Goal: Task Accomplishment & Management: Manage account settings

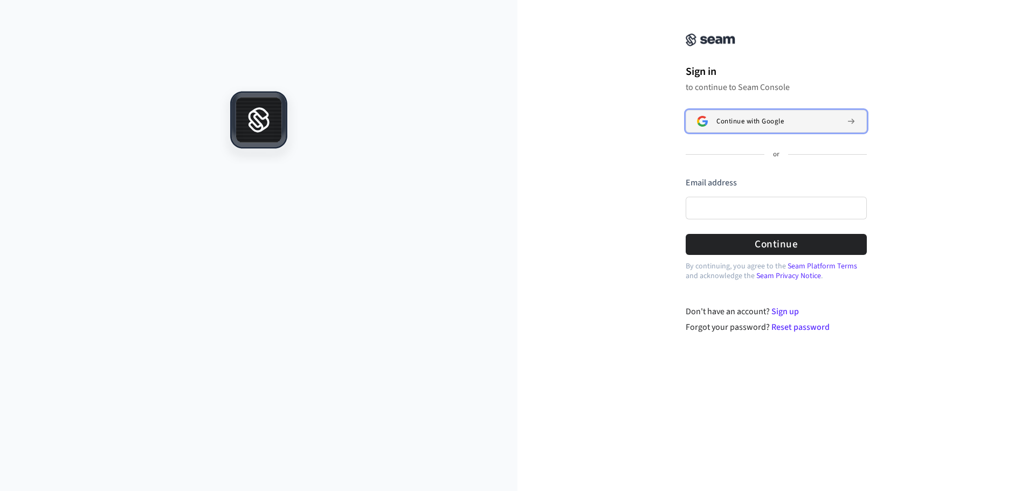
click at [746, 120] on span "Continue with Google" at bounding box center [749, 121] width 67 height 9
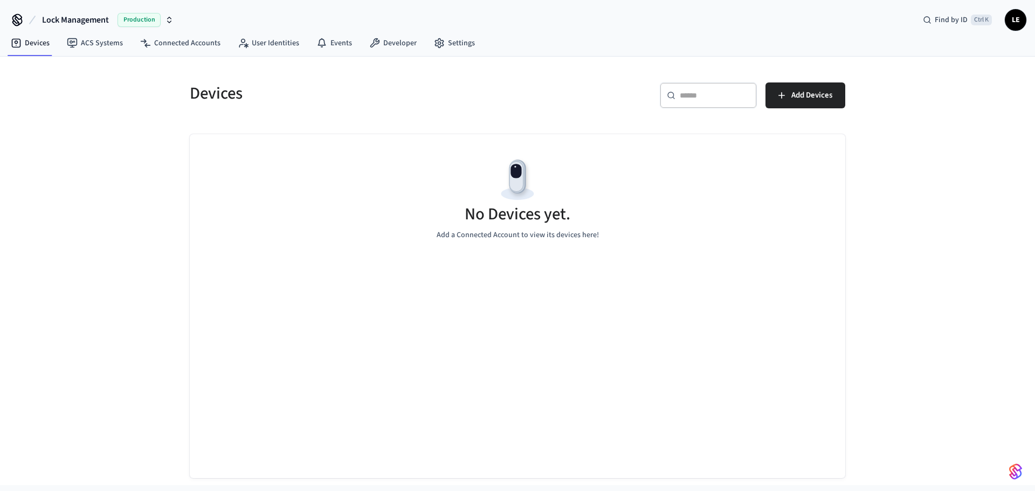
click at [326, 105] on h5 "Devices" at bounding box center [350, 93] width 321 height 22
click at [1012, 26] on span "LE" at bounding box center [1015, 19] width 19 height 19
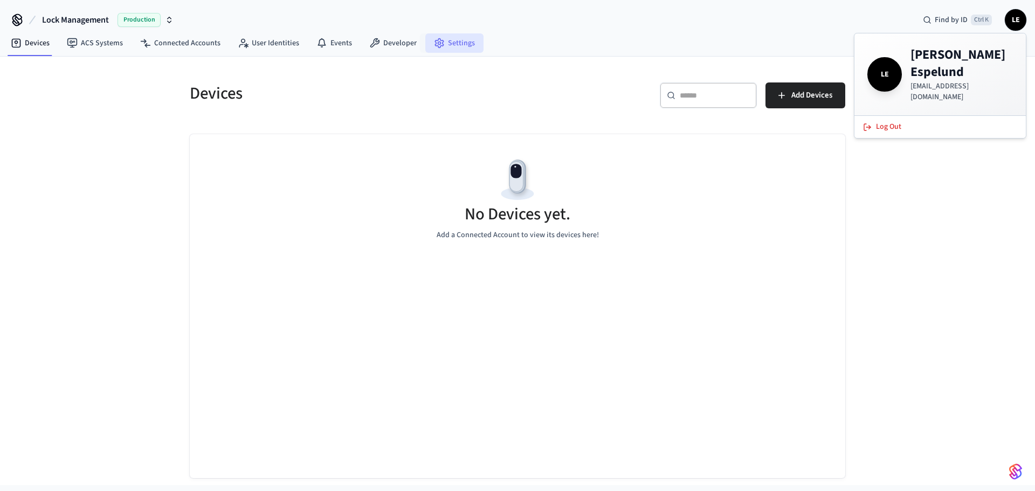
click at [442, 46] on link "Settings" at bounding box center [454, 42] width 58 height 19
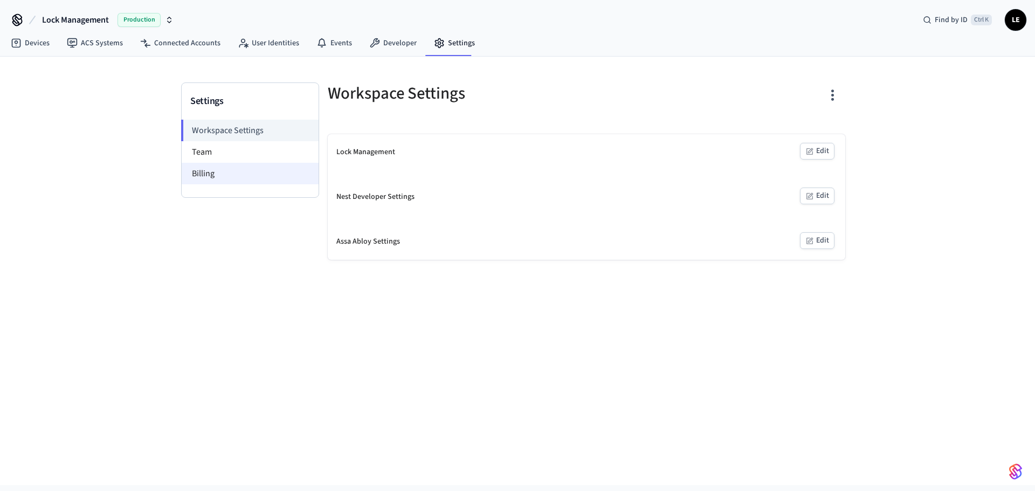
click at [223, 174] on li "Billing" at bounding box center [250, 174] width 137 height 22
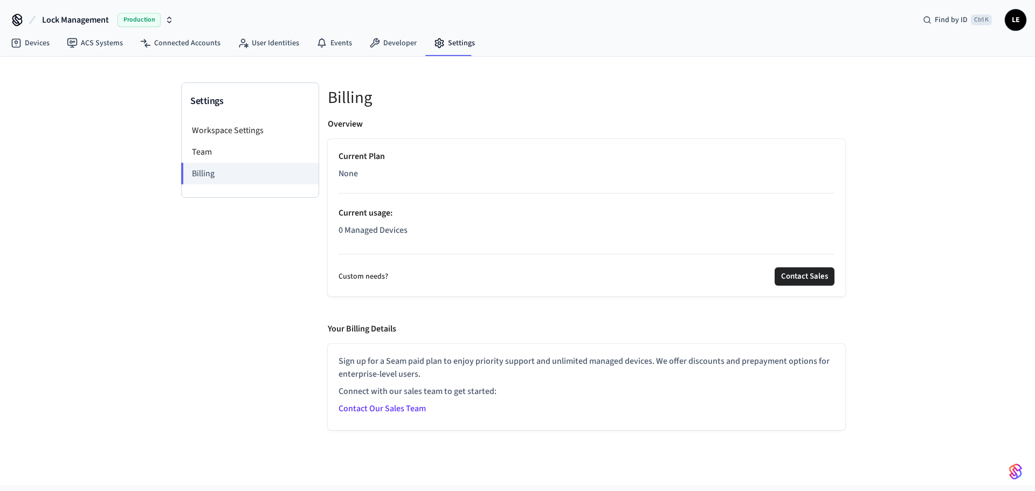
click at [369, 167] on p "None" at bounding box center [587, 173] width 496 height 13
click at [196, 149] on li "Team" at bounding box center [250, 152] width 137 height 22
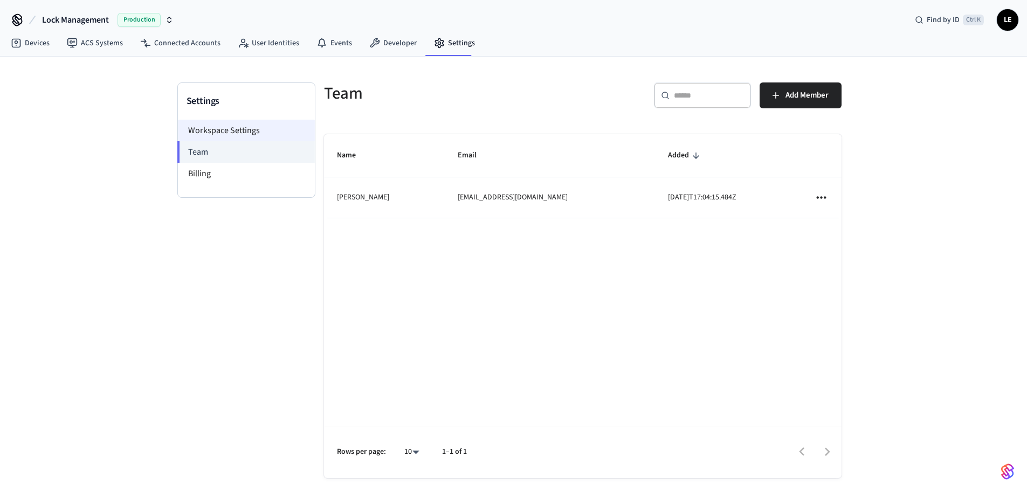
click at [212, 137] on li "Workspace Settings" at bounding box center [246, 131] width 137 height 22
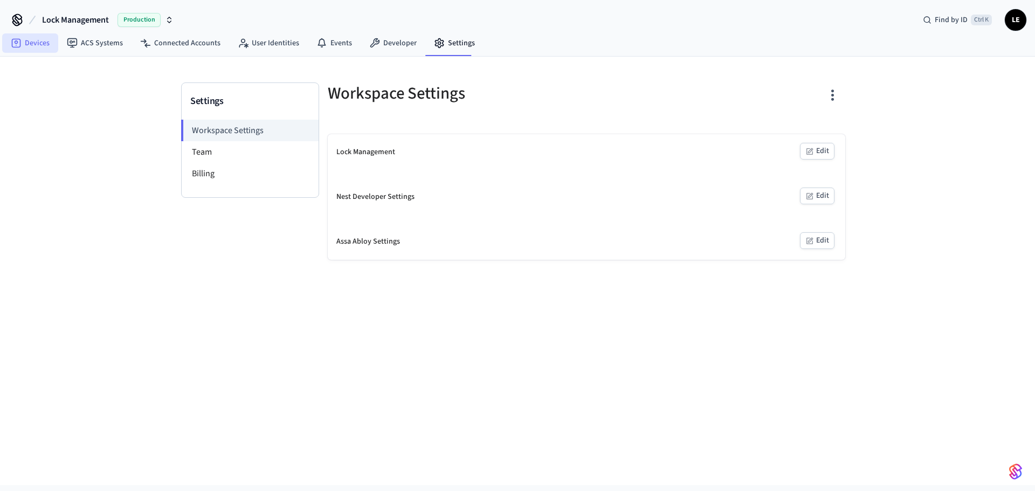
click at [30, 45] on link "Devices" at bounding box center [30, 42] width 56 height 19
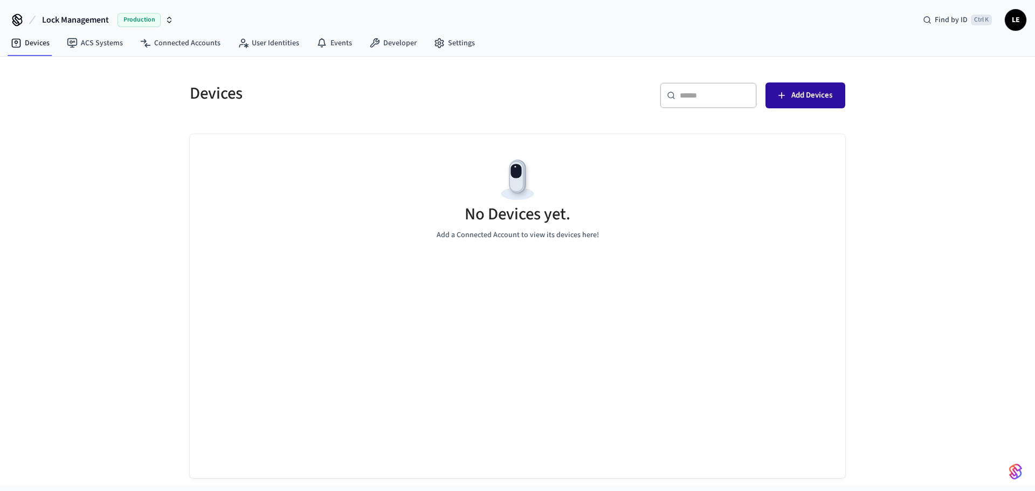
click at [800, 84] on button "Add Devices" at bounding box center [805, 95] width 80 height 26
click at [799, 105] on button "Add Devices" at bounding box center [805, 95] width 80 height 26
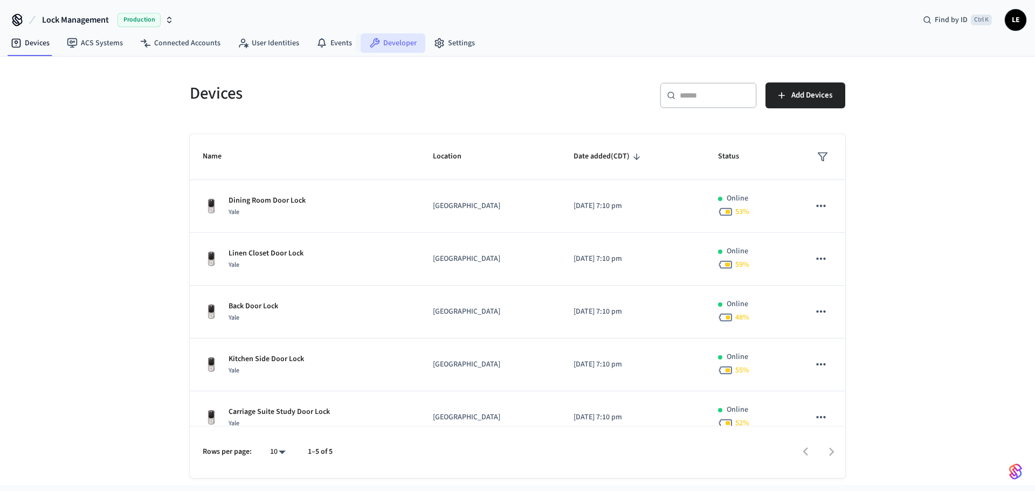
click at [377, 46] on link "Developer" at bounding box center [393, 42] width 65 height 19
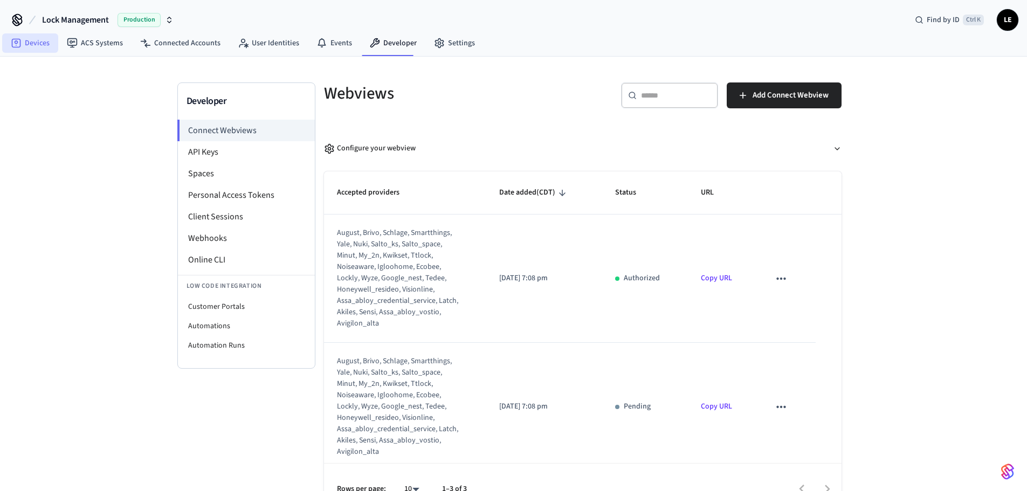
click at [37, 45] on link "Devices" at bounding box center [30, 42] width 56 height 19
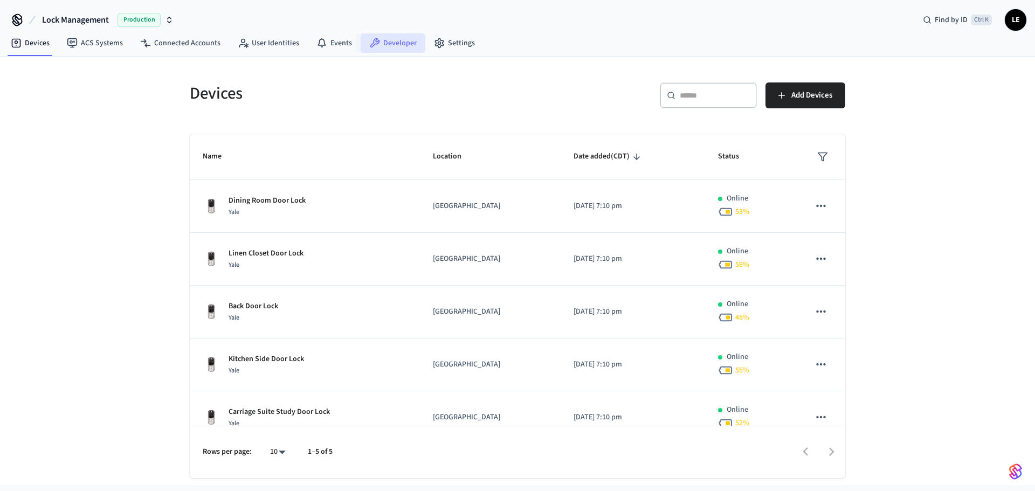
click at [370, 46] on icon at bounding box center [374, 43] width 11 height 11
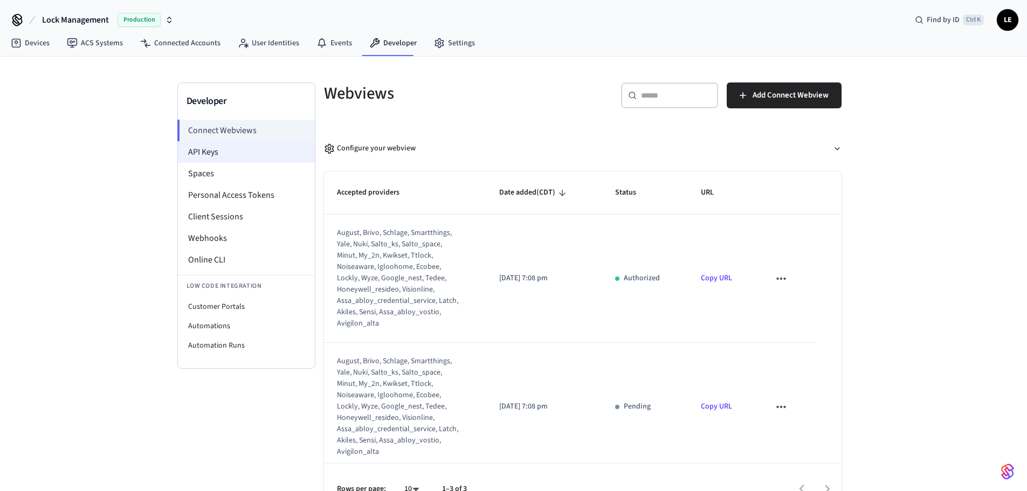
click at [201, 148] on li "API Keys" at bounding box center [246, 152] width 137 height 22
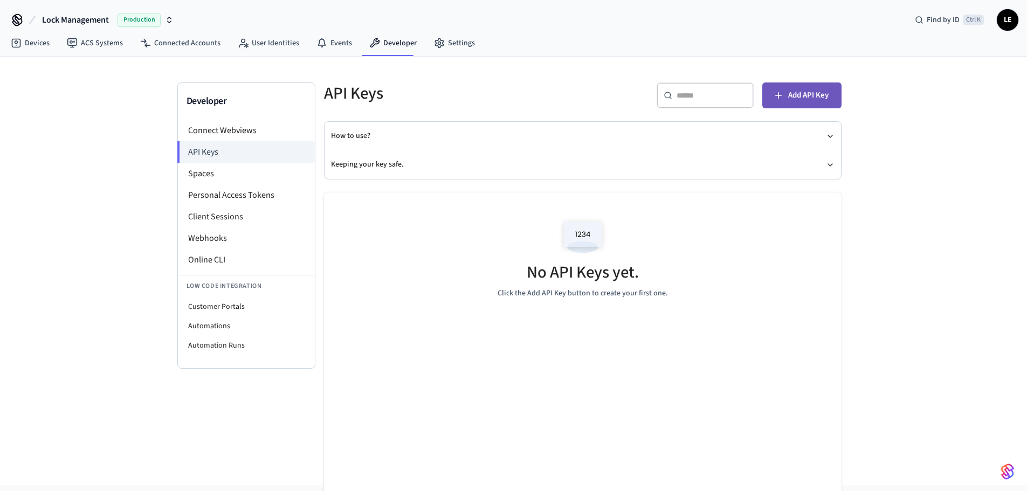
click at [805, 96] on span "Add API Key" at bounding box center [808, 95] width 40 height 14
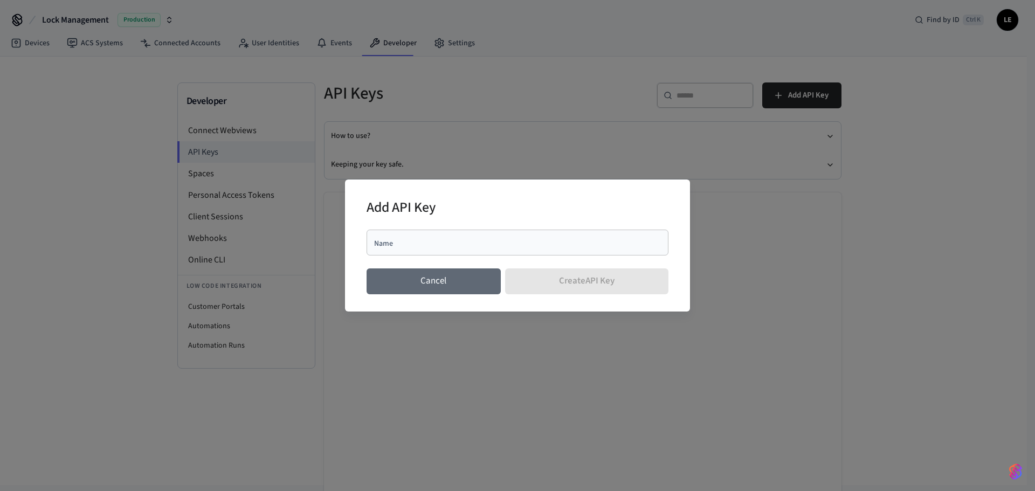
click at [441, 289] on button "Cancel" at bounding box center [434, 281] width 134 height 26
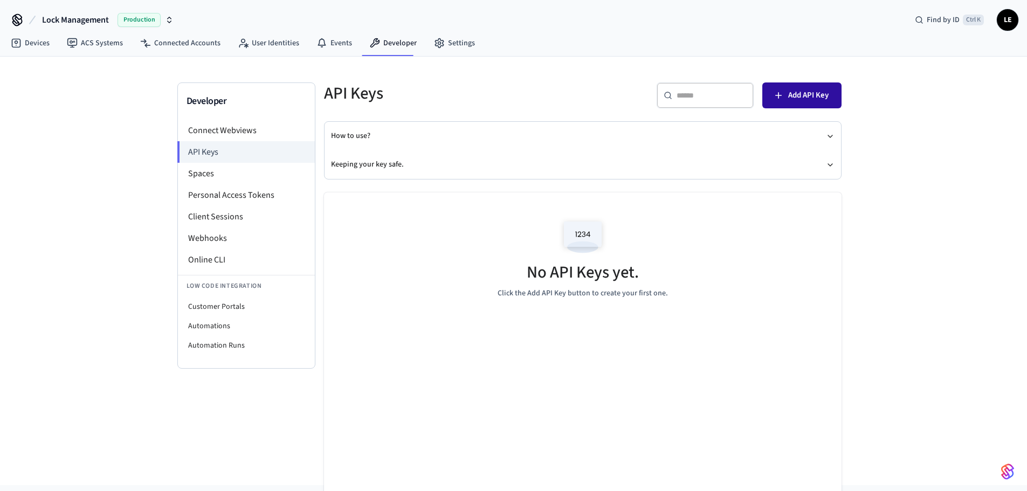
click at [788, 91] on button "Add API Key" at bounding box center [801, 95] width 79 height 26
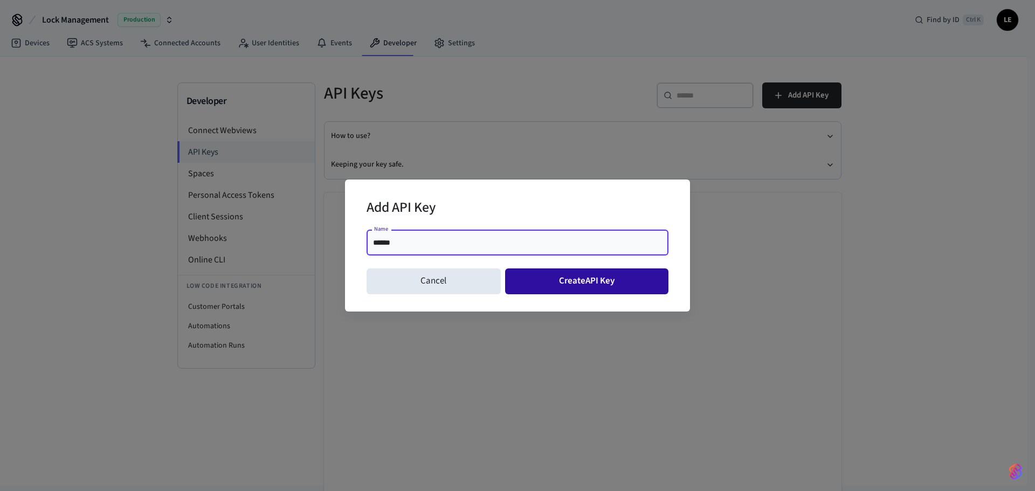
type input "******"
click at [561, 273] on button "Create API Key" at bounding box center [587, 281] width 164 height 26
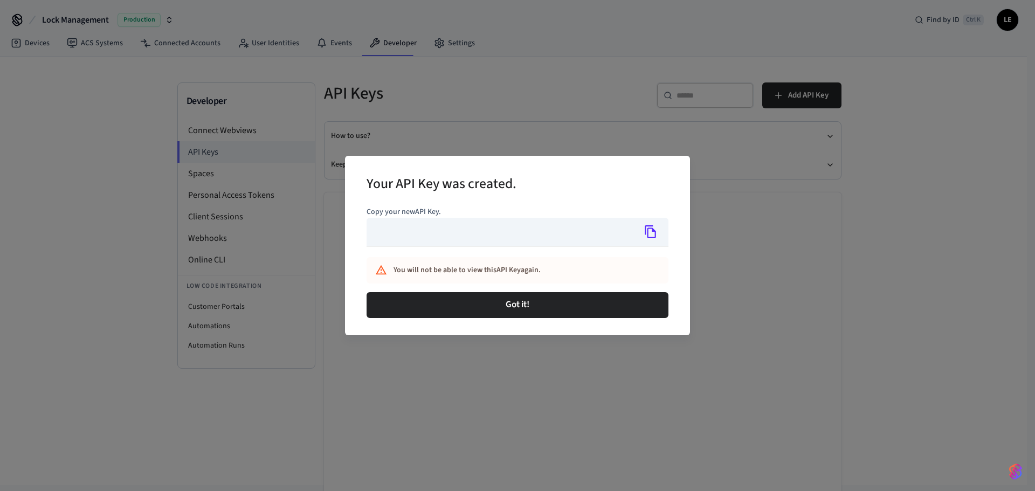
type input "**********"
click at [647, 233] on icon "Copy" at bounding box center [650, 231] width 11 height 13
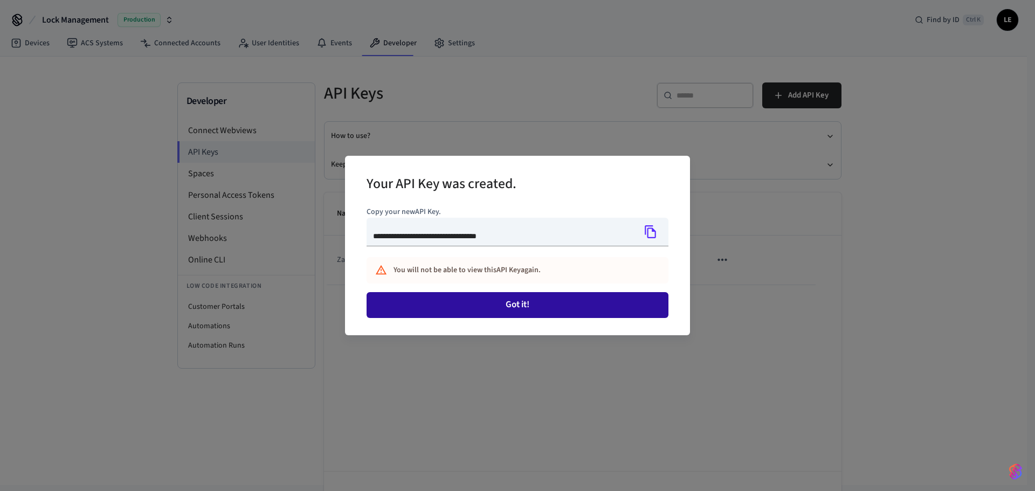
click at [459, 308] on button "Got it!" at bounding box center [518, 305] width 302 height 26
